Goal: Information Seeking & Learning: Learn about a topic

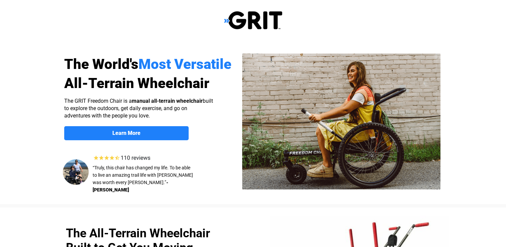
select select "US"
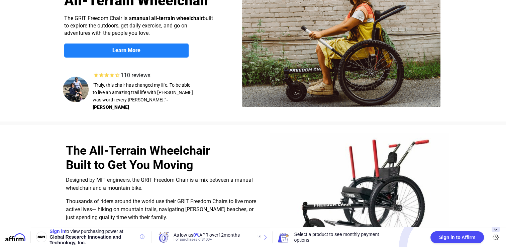
scroll to position [67, 0]
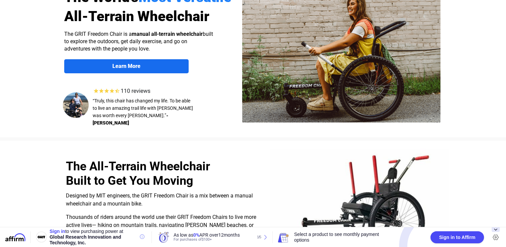
click at [133, 65] on strong "Learn More" at bounding box center [126, 66] width 28 height 6
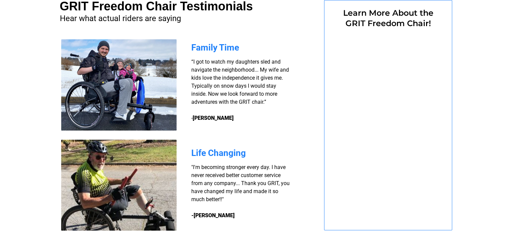
select select "US"
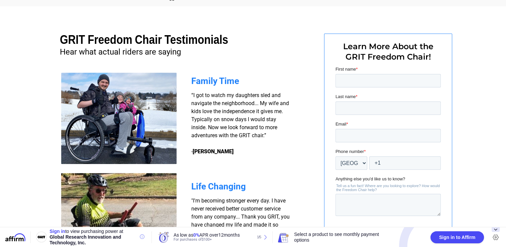
scroll to position [519, 0]
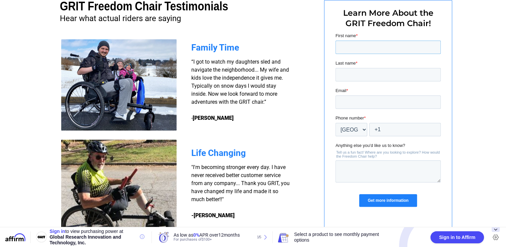
click at [339, 48] on input "First name *" at bounding box center [387, 46] width 105 height 13
type input "Donald"
click at [345, 72] on input "Last name *" at bounding box center [387, 74] width 105 height 13
type input "[PERSON_NAME]"
click at [344, 102] on input "Email *" at bounding box center [387, 101] width 105 height 13
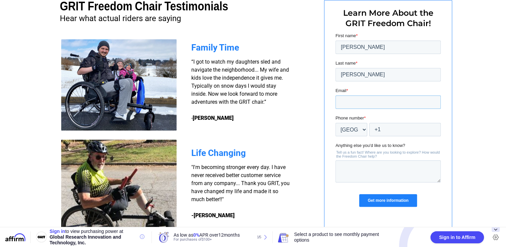
type input "[EMAIL_ADDRESS][DOMAIN_NAME]"
click at [382, 128] on input "+1" at bounding box center [405, 129] width 72 height 13
click at [380, 128] on input "+1" at bounding box center [405, 129] width 72 height 13
type input "+1 3364017814"
click at [378, 198] on input "Get more information" at bounding box center [388, 200] width 58 height 13
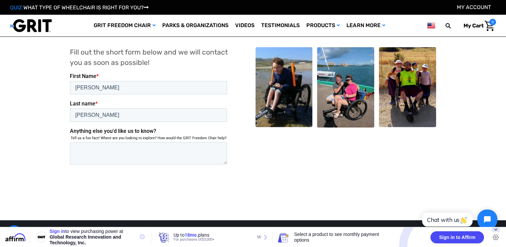
scroll to position [167, 0]
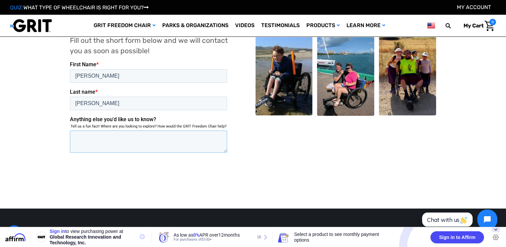
drag, startPoint x: 81, startPoint y: 122, endPoint x: 79, endPoint y: 133, distance: 10.8
drag, startPoint x: 9, startPoint y: 72, endPoint x: 31, endPoint y: 127, distance: 59.8
click at [28, 126] on div "You’ll receive an email with information on the GRIT Freedom Chair, and then we…" at bounding box center [253, 42] width 483 height 334
click at [84, 170] on input "Submit" at bounding box center [86, 176] width 32 height 13
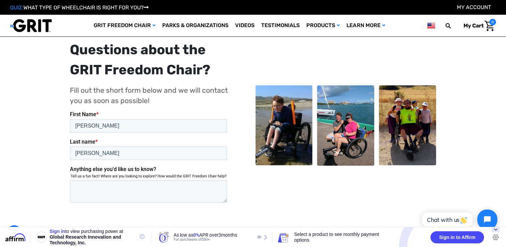
scroll to position [134, 0]
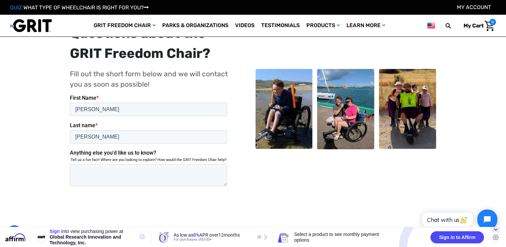
click at [80, 203] on input "Submit" at bounding box center [86, 209] width 32 height 13
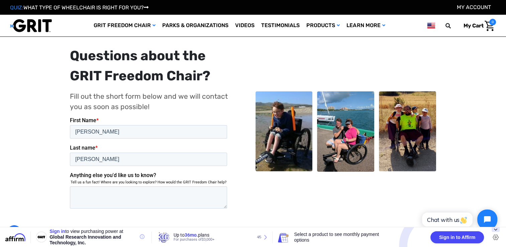
scroll to position [104, 0]
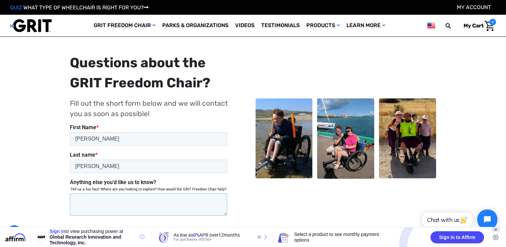
click at [78, 193] on textarea "Anything else you'd like us to know?" at bounding box center [148, 204] width 157 height 22
type textarea "i"
type textarea "I lick to fish"
click at [89, 233] on input "Submit" at bounding box center [86, 239] width 32 height 13
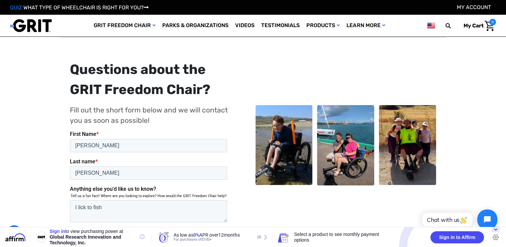
scroll to position [100, 0]
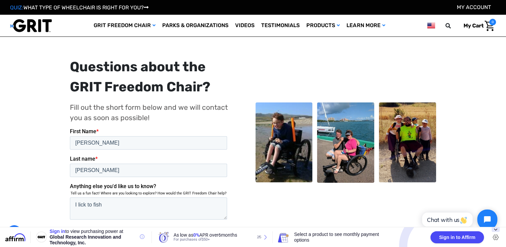
click at [89, 237] on input "Submit" at bounding box center [86, 243] width 32 height 13
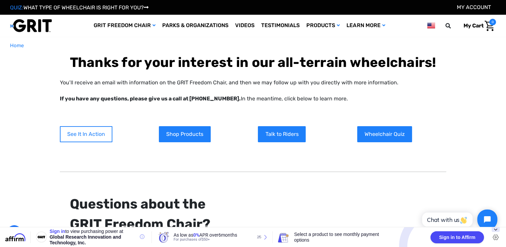
click at [82, 134] on link "See It In Action" at bounding box center [86, 134] width 53 height 16
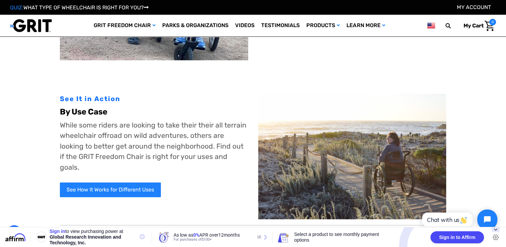
scroll to position [335, 0]
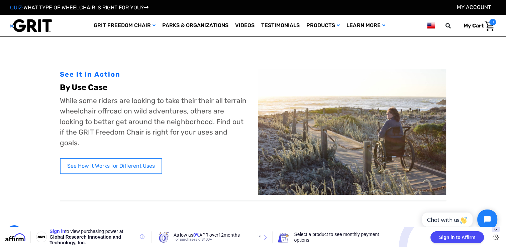
click at [118, 158] on link "See How It Works for Different Uses" at bounding box center [111, 166] width 102 height 16
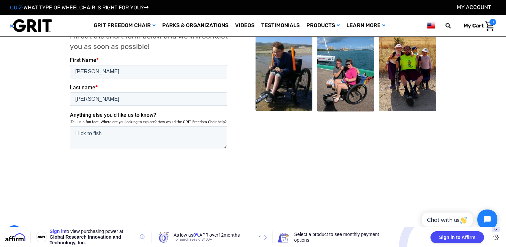
scroll to position [736, 0]
click at [85, 165] on input "Submit" at bounding box center [86, 171] width 32 height 13
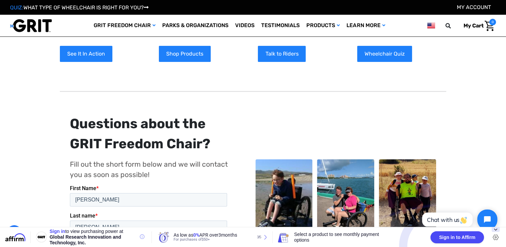
scroll to position [37, 0]
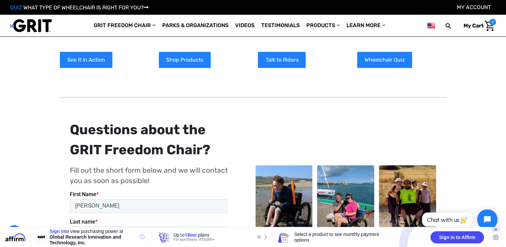
click at [490, 24] on img "Cart with 0 items" at bounding box center [490, 26] width 10 height 10
click at [479, 25] on span "My Cart" at bounding box center [474, 25] width 20 height 6
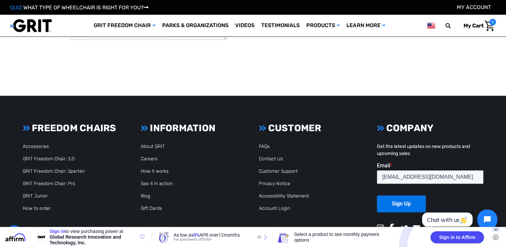
scroll to position [305, 0]
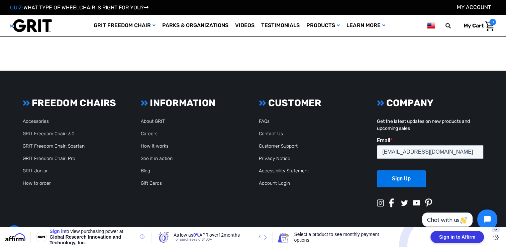
click at [461, 236] on span "Sign in to Affirm" at bounding box center [457, 236] width 36 height 5
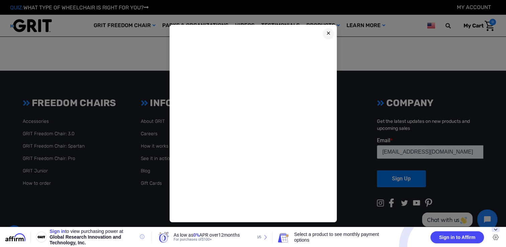
click at [325, 31] on button at bounding box center [329, 33] width 10 height 10
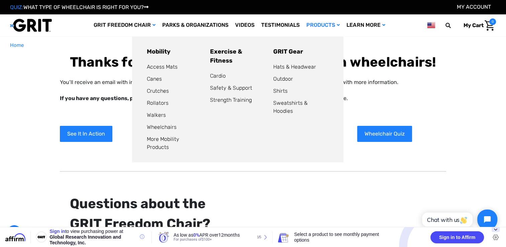
scroll to position [0, 0]
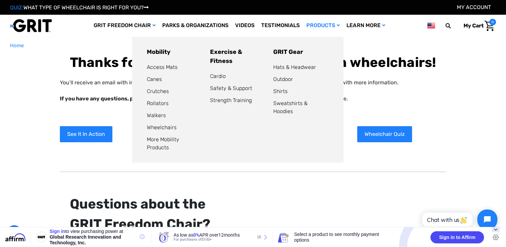
click at [259, 101] on li "Exercise & Fitness Cardio Safety & Support Strength Training" at bounding box center [237, 100] width 63 height 104
click at [193, 59] on li "Mobility Access Mats Canes Crutches Rollators Walkers Wheelchairs More Mobility…" at bounding box center [174, 100] width 63 height 104
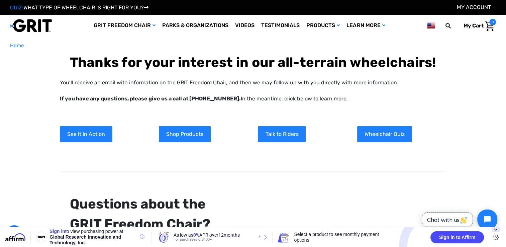
click at [449, 220] on span "Chat with us" at bounding box center [447, 219] width 40 height 7
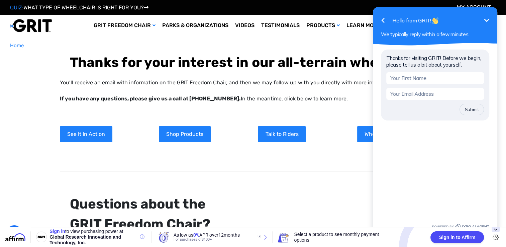
click at [395, 76] on input "text" at bounding box center [435, 78] width 98 height 12
type input "[PERSON_NAME]"
type input "[EMAIL_ADDRESS][DOMAIN_NAME]"
click at [468, 109] on button "Submit" at bounding box center [472, 109] width 24 height 11
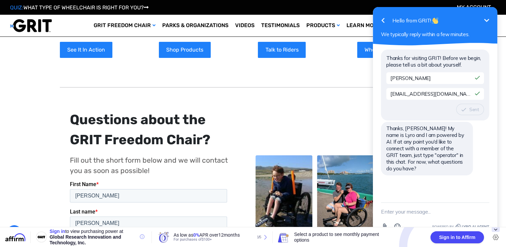
scroll to position [33, 0]
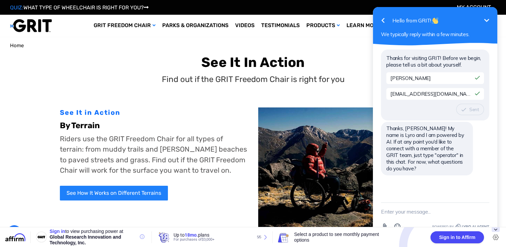
click at [20, 45] on span "Home" at bounding box center [17, 45] width 14 height 6
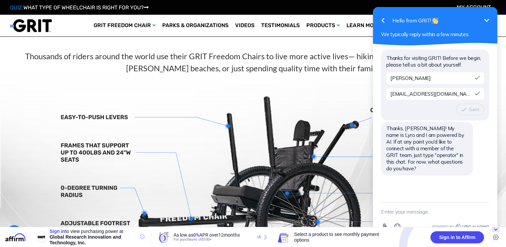
scroll to position [201, 0]
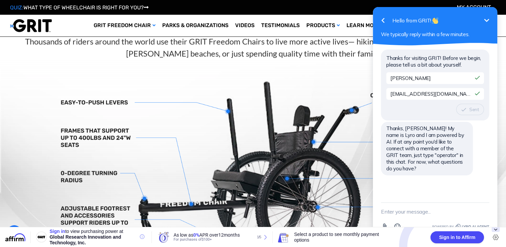
click at [486, 17] on icon "Minimize" at bounding box center [487, 20] width 8 height 8
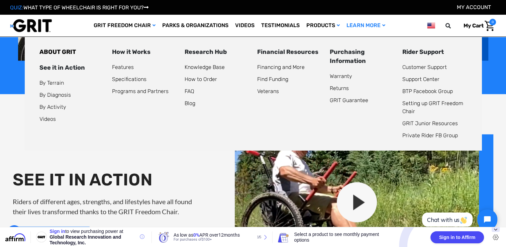
scroll to position [669, 0]
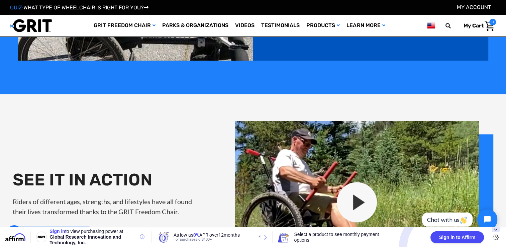
click at [358, 204] on img at bounding box center [364, 209] width 259 height 176
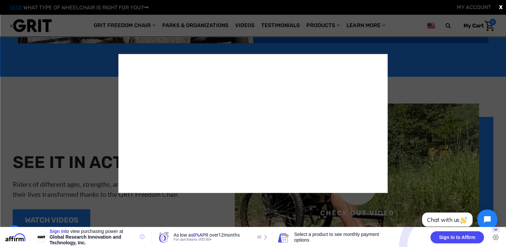
scroll to position [703, 0]
